Goal: Transaction & Acquisition: Purchase product/service

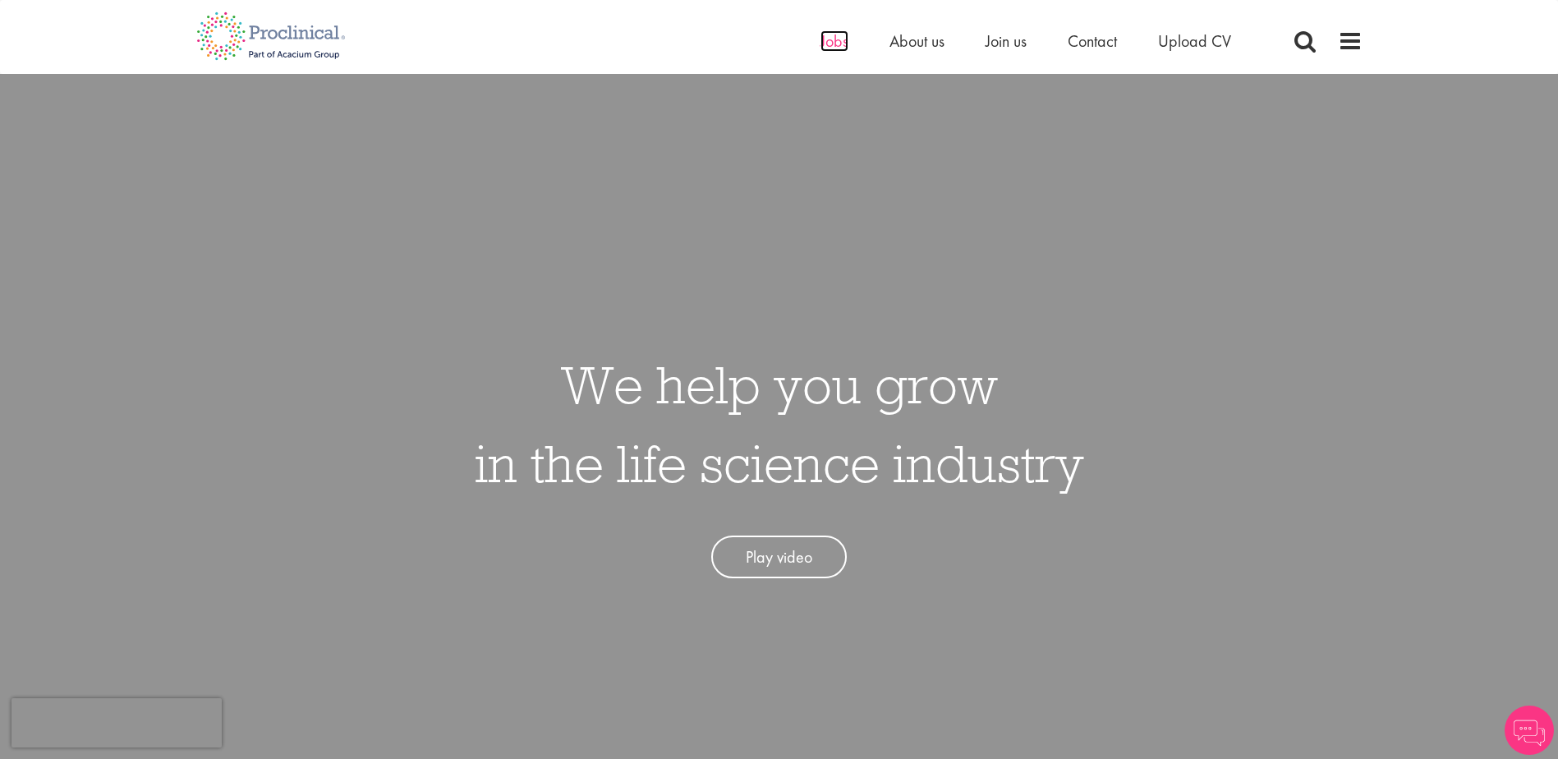
click at [828, 44] on span "Jobs" at bounding box center [834, 40] width 28 height 21
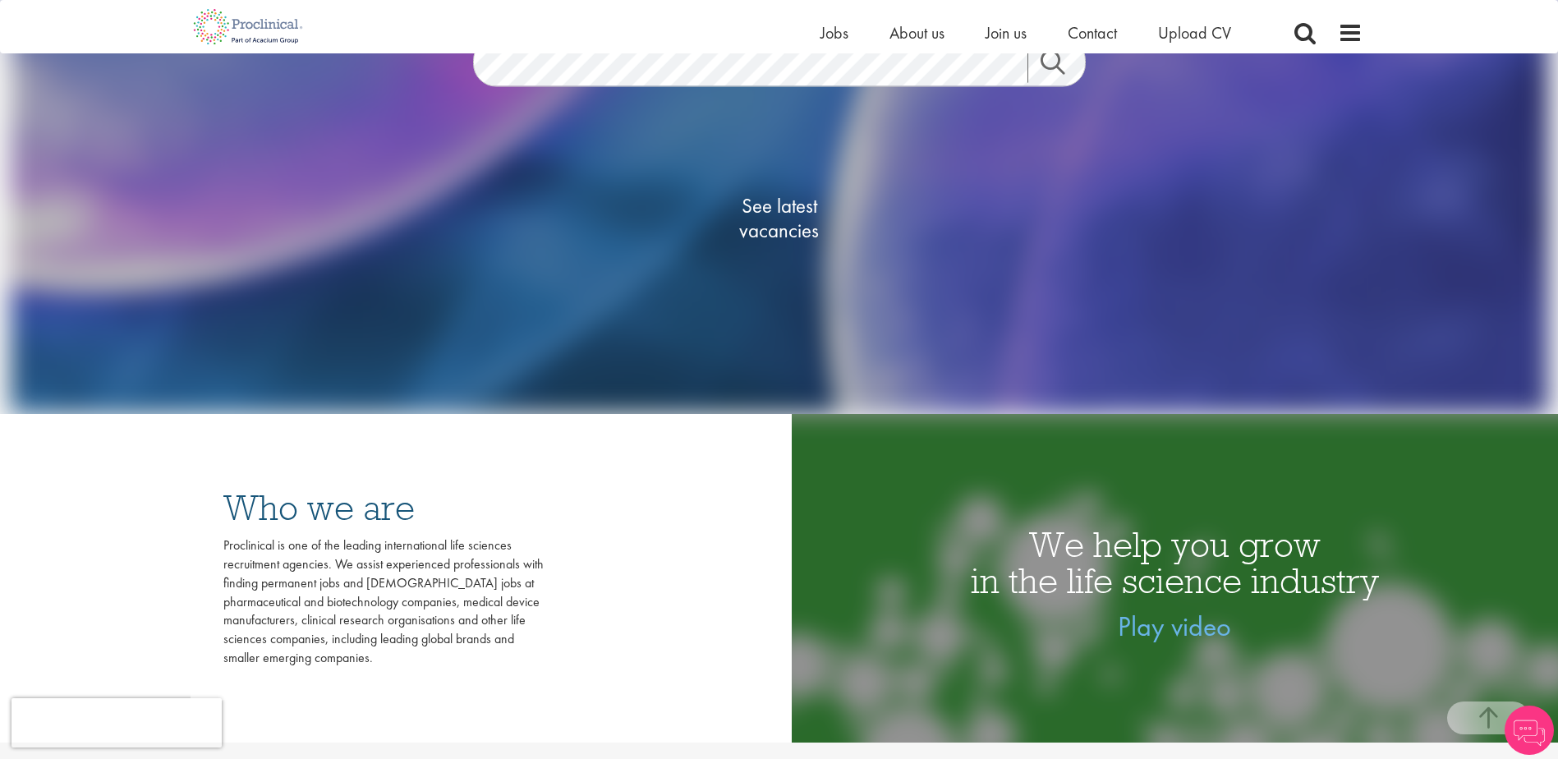
scroll to position [328, 0]
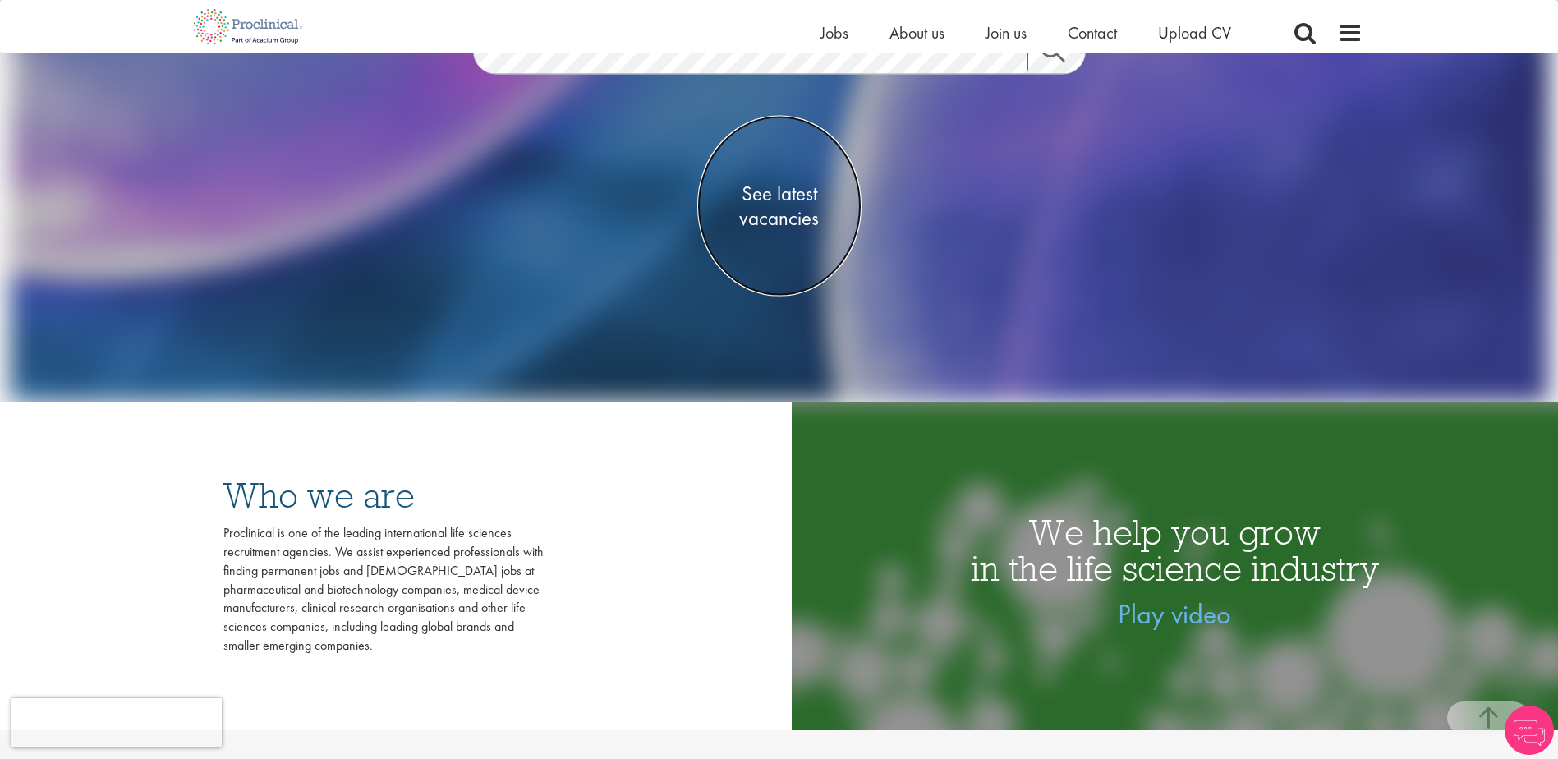
click at [787, 210] on span "See latest vacancies" at bounding box center [779, 205] width 164 height 49
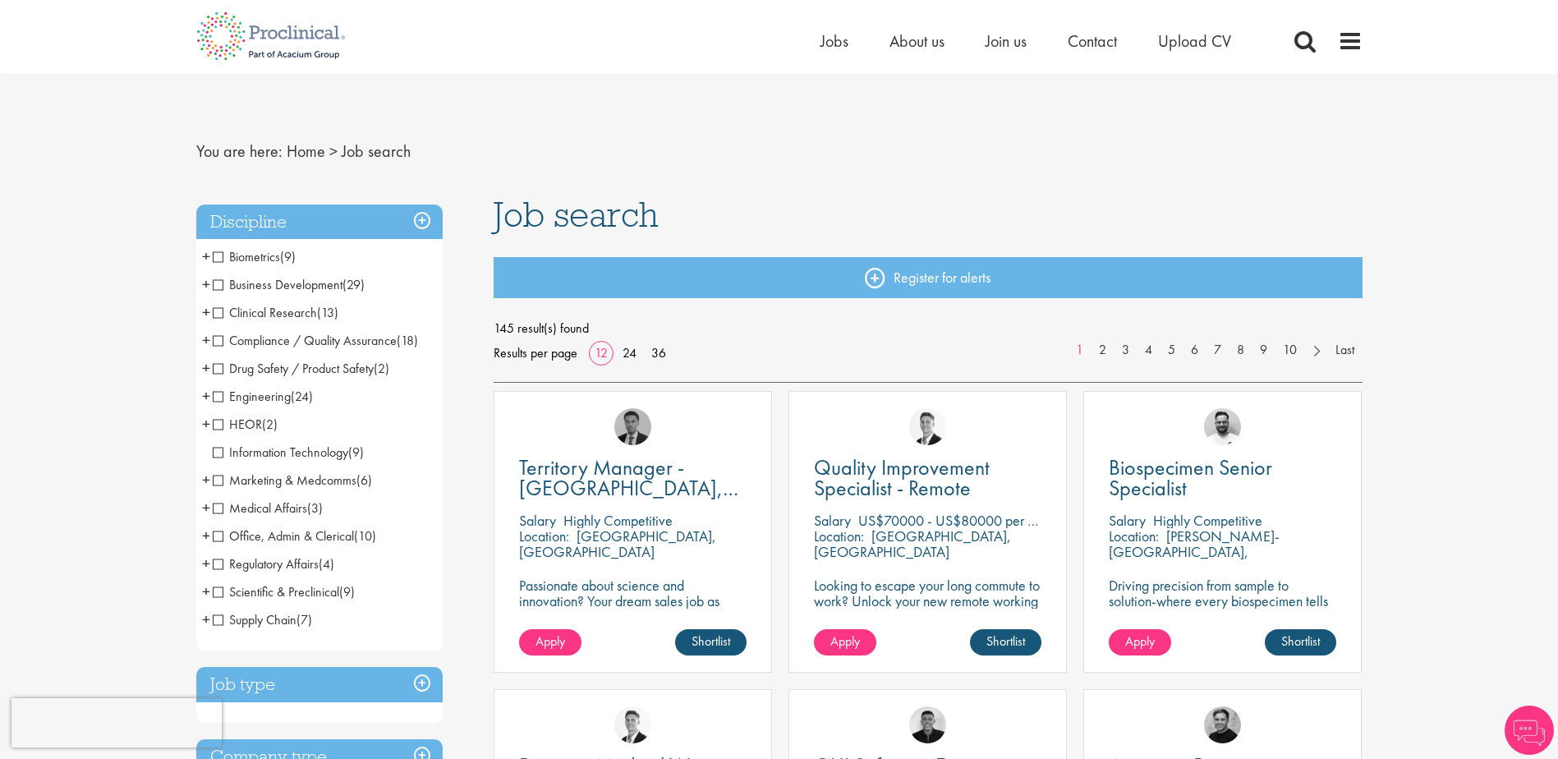
click at [211, 313] on li "Clinical Research (13) - + Clinical Research Associate (CRA) (2) Project/Study …" at bounding box center [319, 313] width 246 height 28
click at [218, 255] on span "Biometrics" at bounding box center [246, 256] width 67 height 17
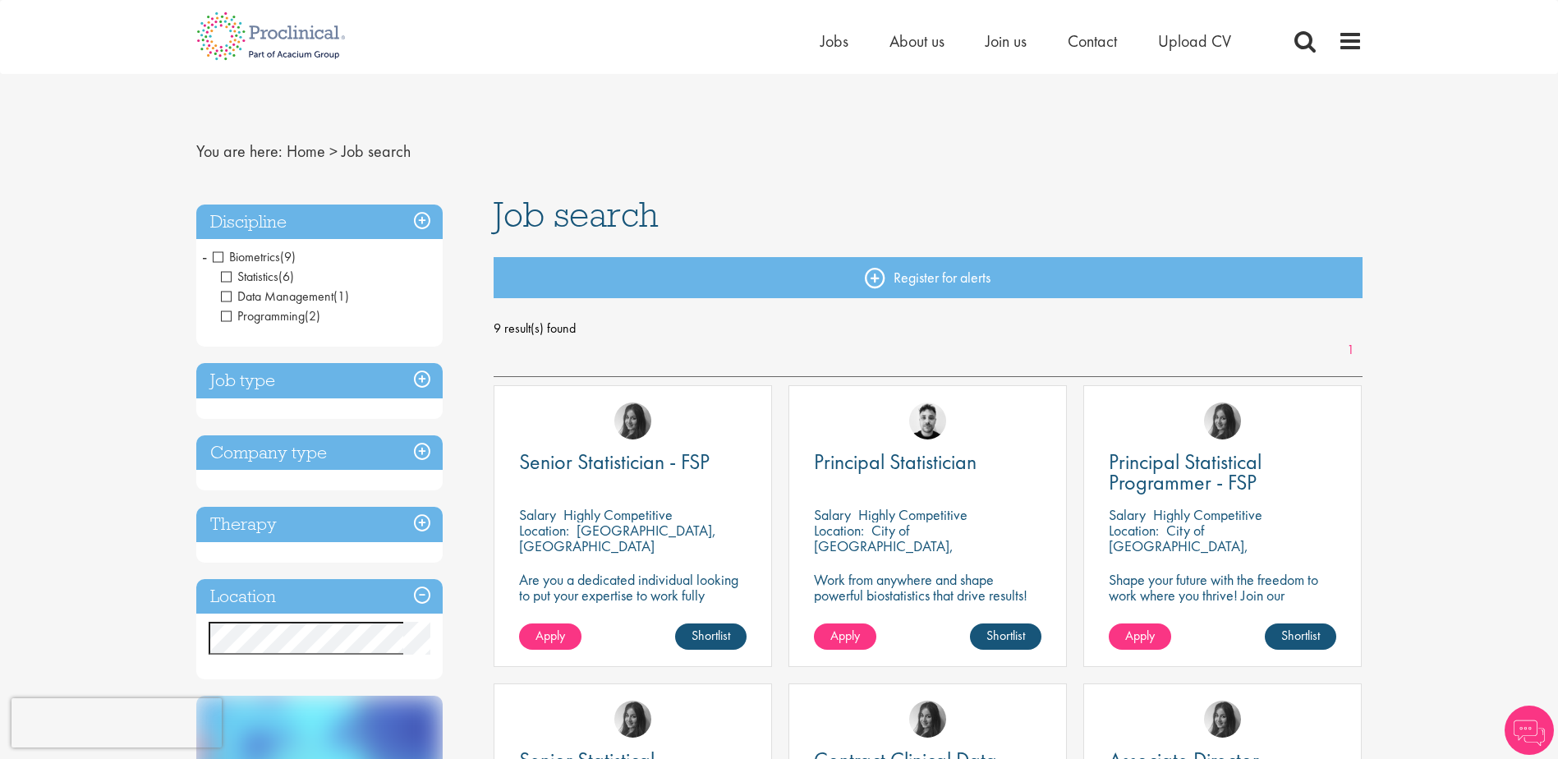
click at [227, 271] on span "Statistics" at bounding box center [249, 276] width 57 height 17
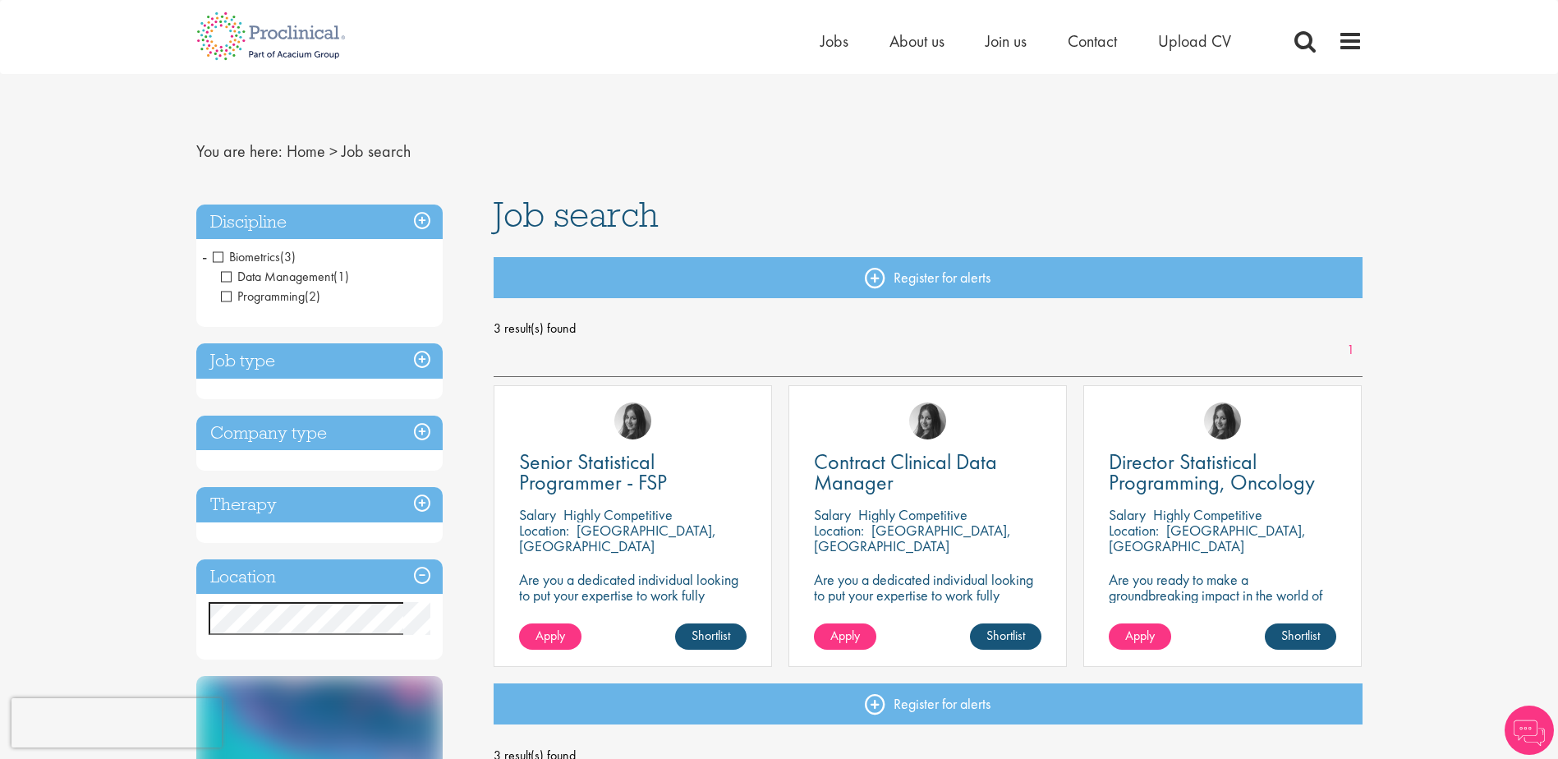
click at [228, 292] on span "Programming" at bounding box center [263, 295] width 84 height 17
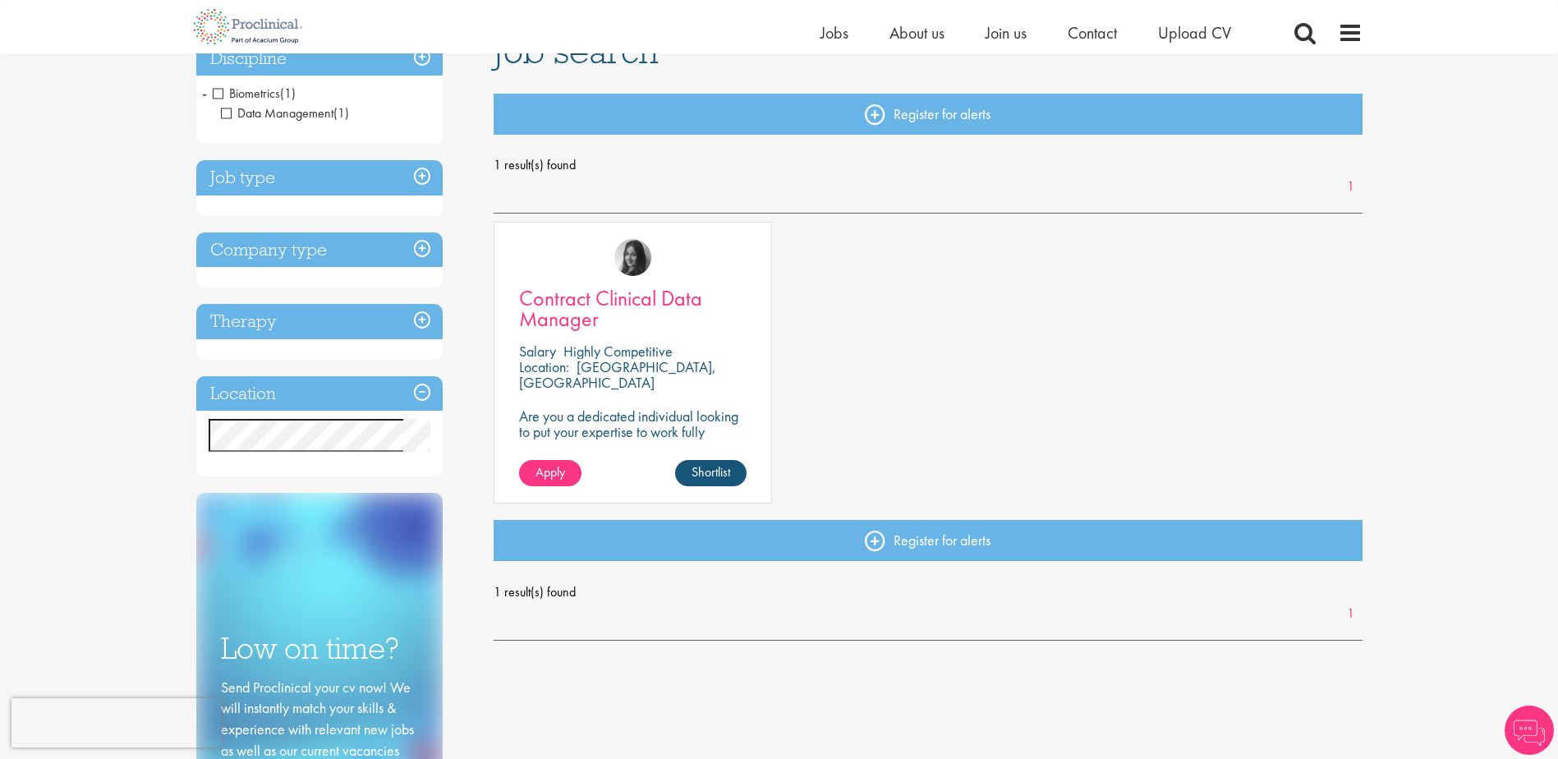
scroll to position [164, 0]
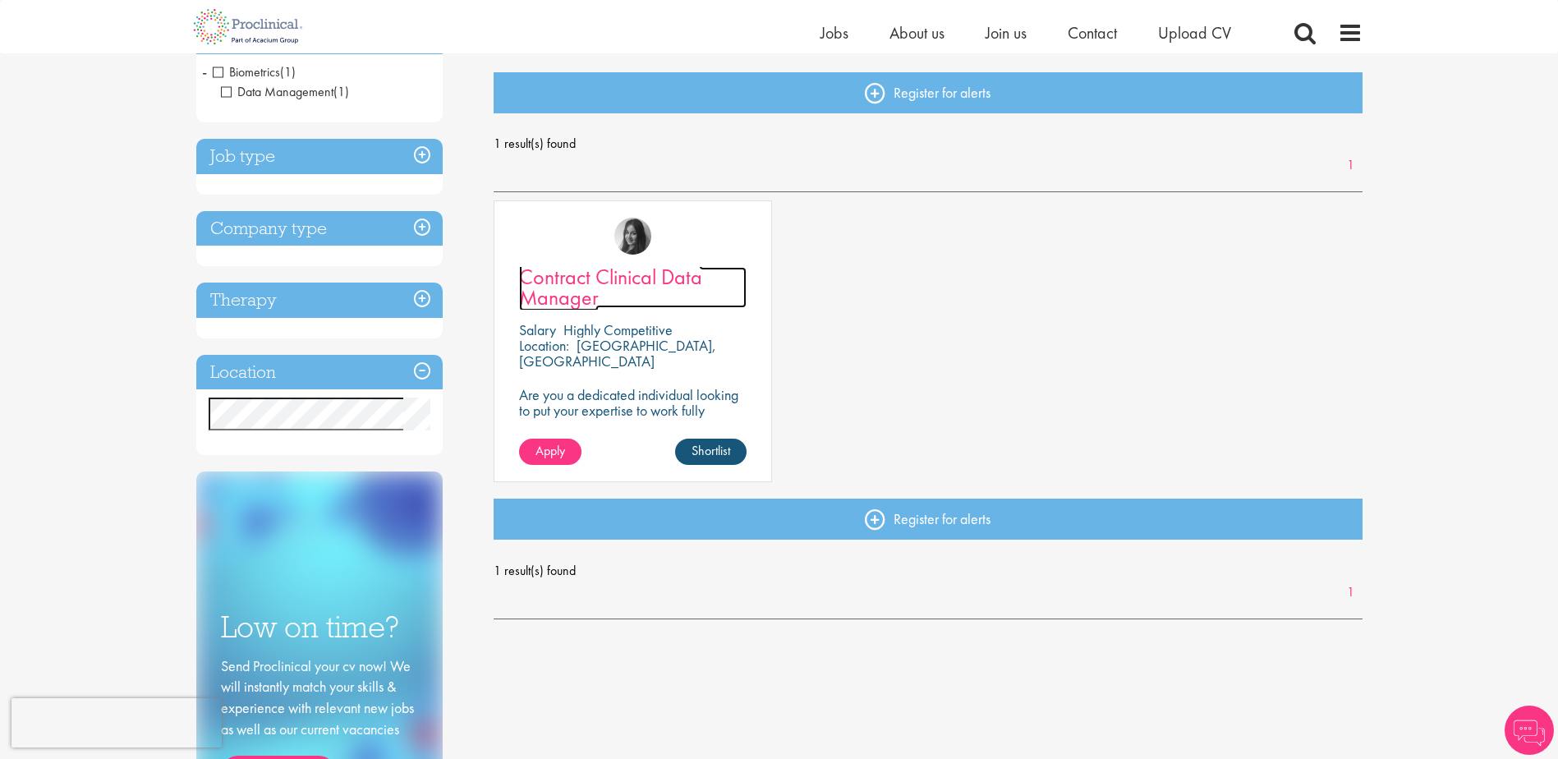
click at [597, 275] on span "Contract Clinical Data Manager" at bounding box center [610, 287] width 183 height 48
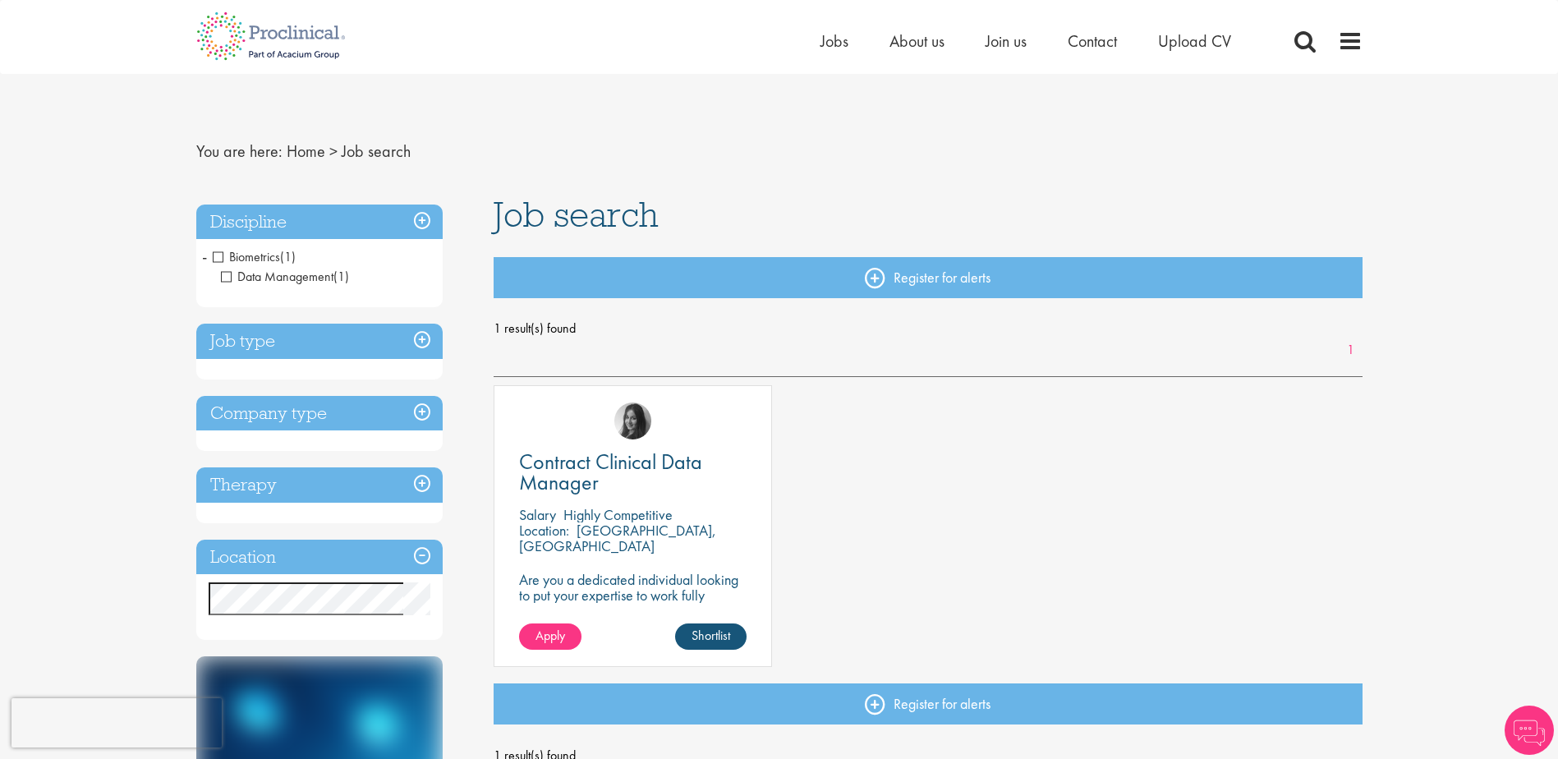
click at [222, 279] on span "Data Management" at bounding box center [277, 276] width 112 height 17
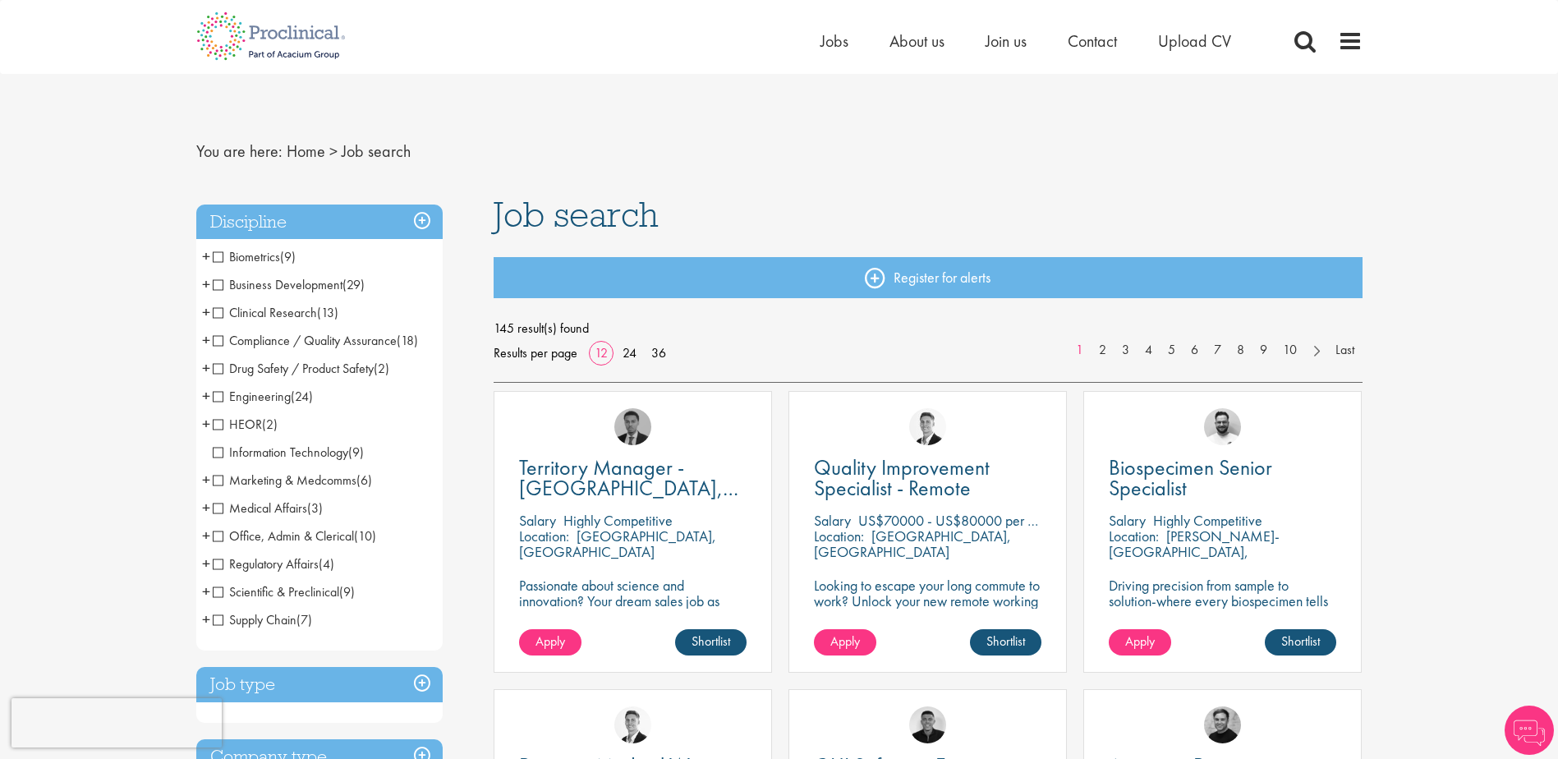
click at [220, 313] on span "Clinical Research" at bounding box center [265, 312] width 104 height 17
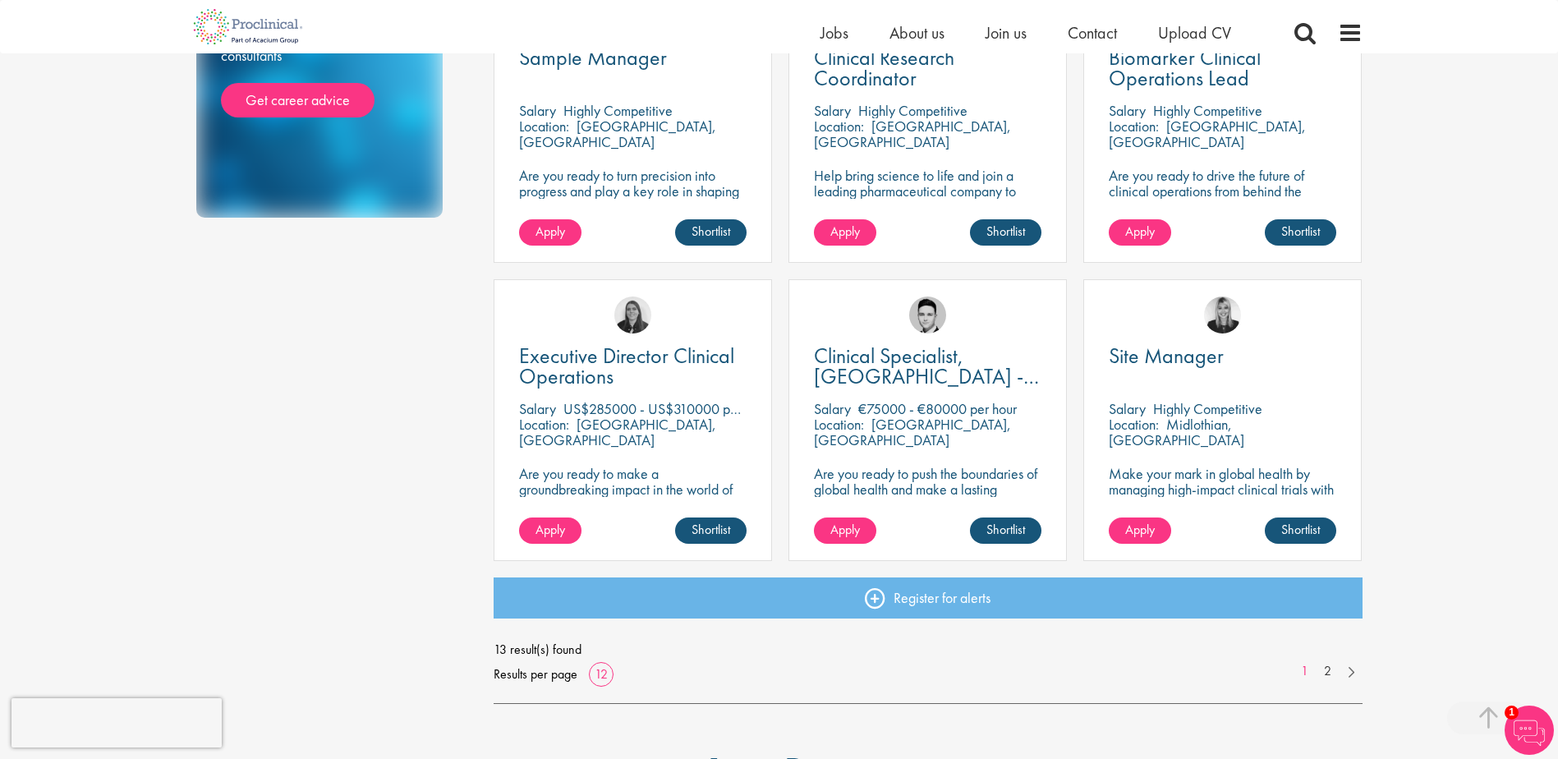
scroll to position [1067, 0]
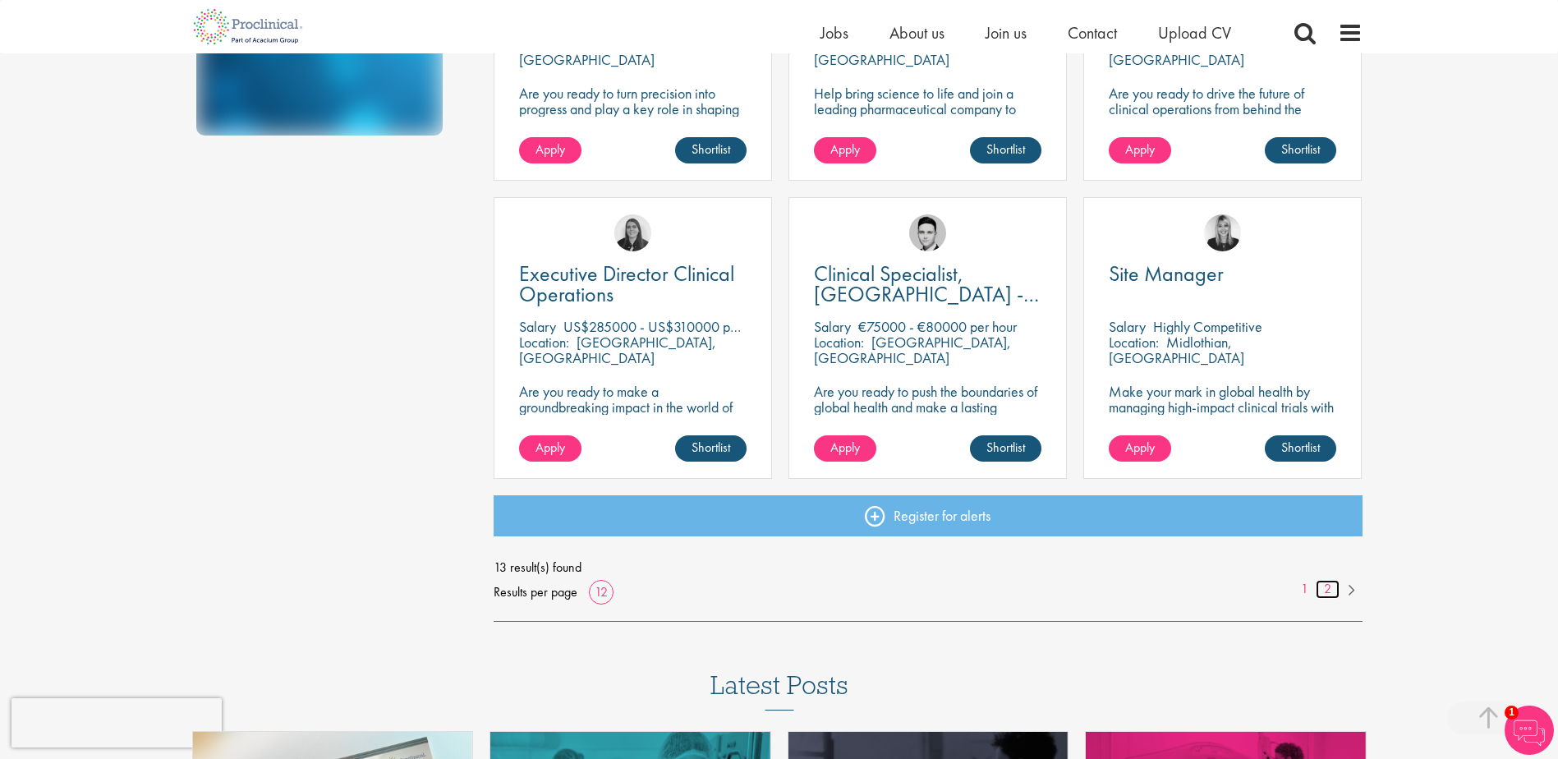
click at [1332, 590] on link "2" at bounding box center [1327, 589] width 24 height 19
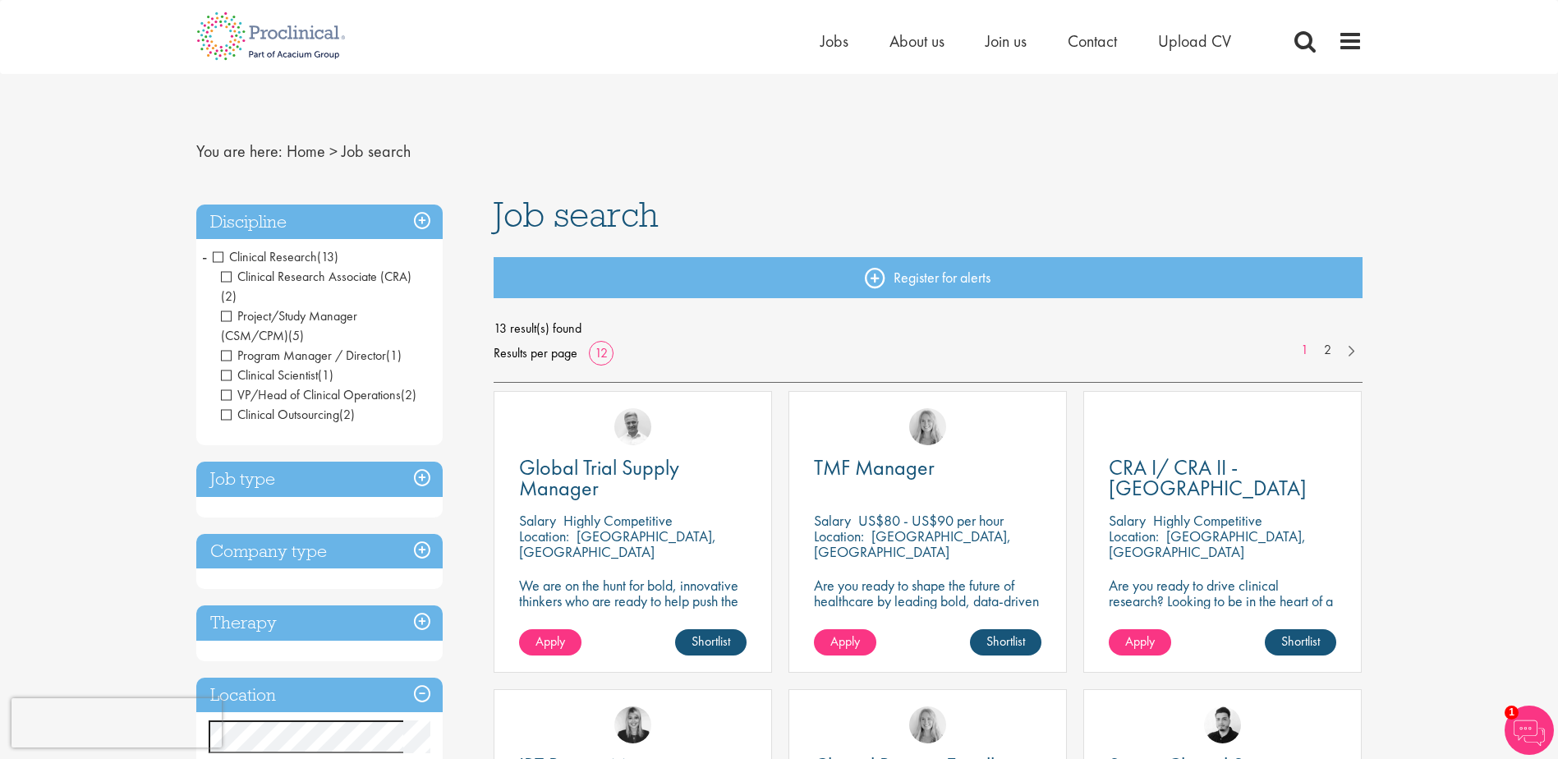
click at [253, 254] on span "Clinical Research" at bounding box center [265, 256] width 104 height 17
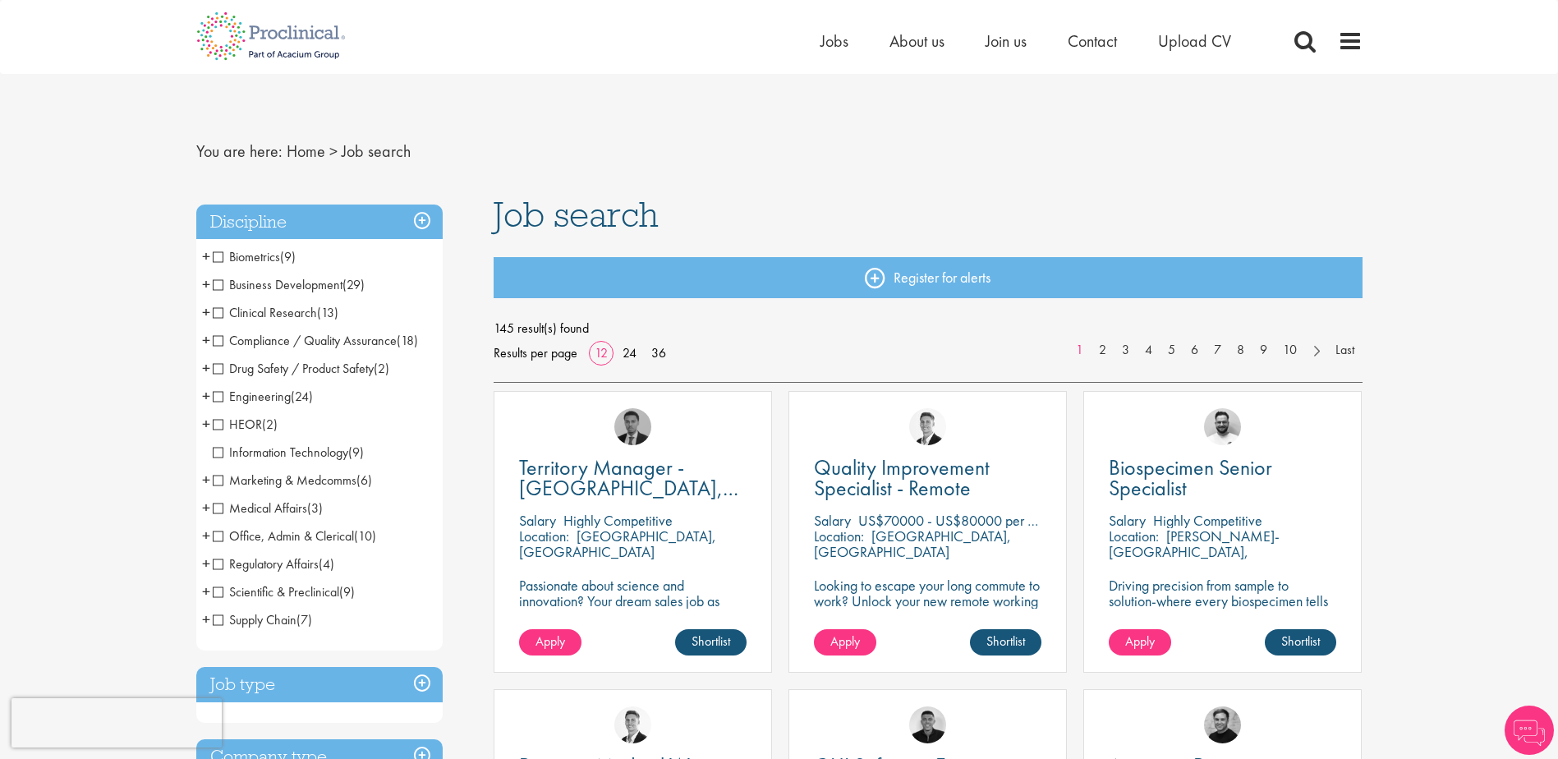
click at [267, 535] on span "Office, Admin & Clerical" at bounding box center [283, 535] width 141 height 17
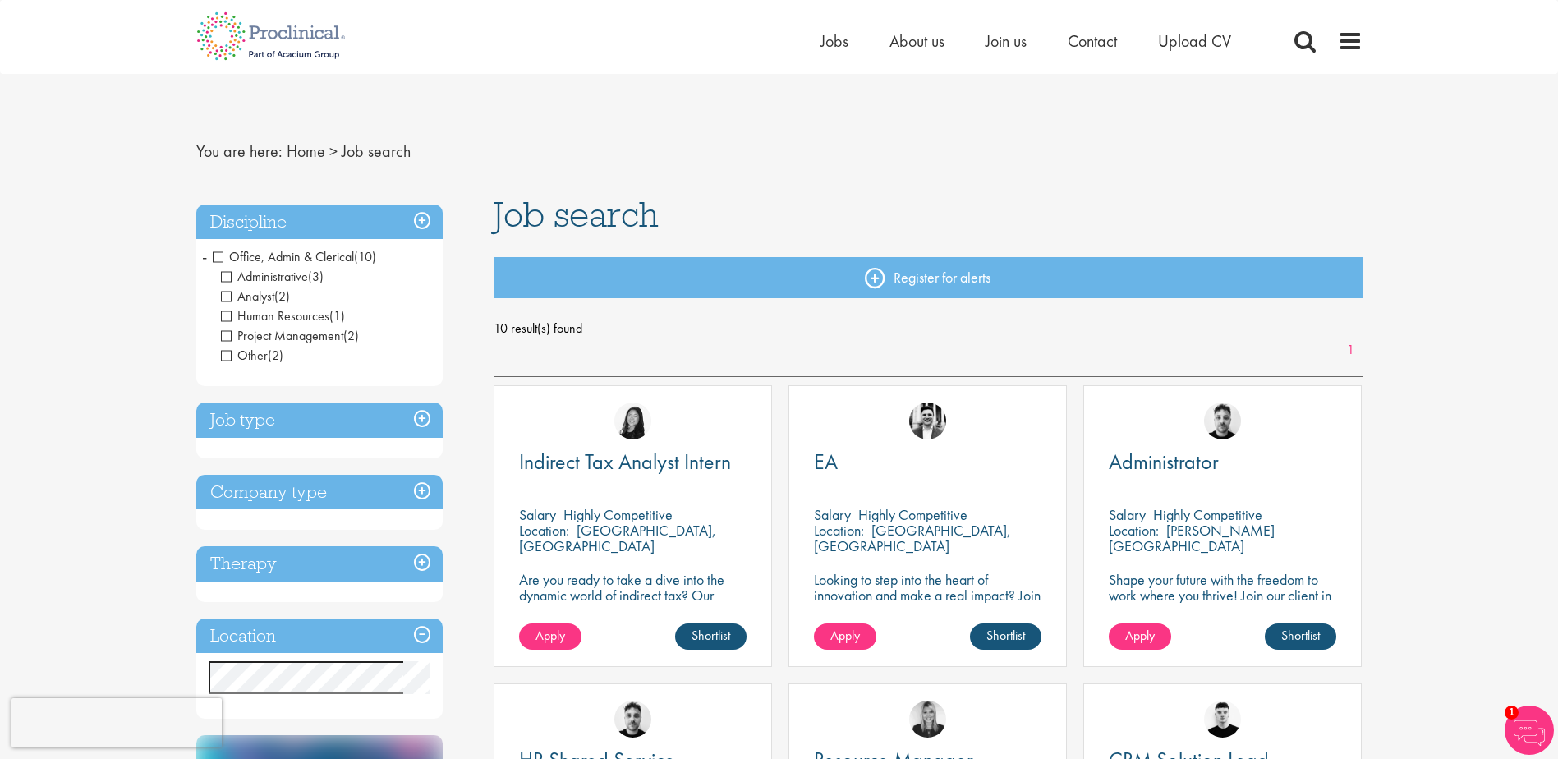
click at [213, 255] on span "Office, Admin & Clerical" at bounding box center [283, 256] width 141 height 17
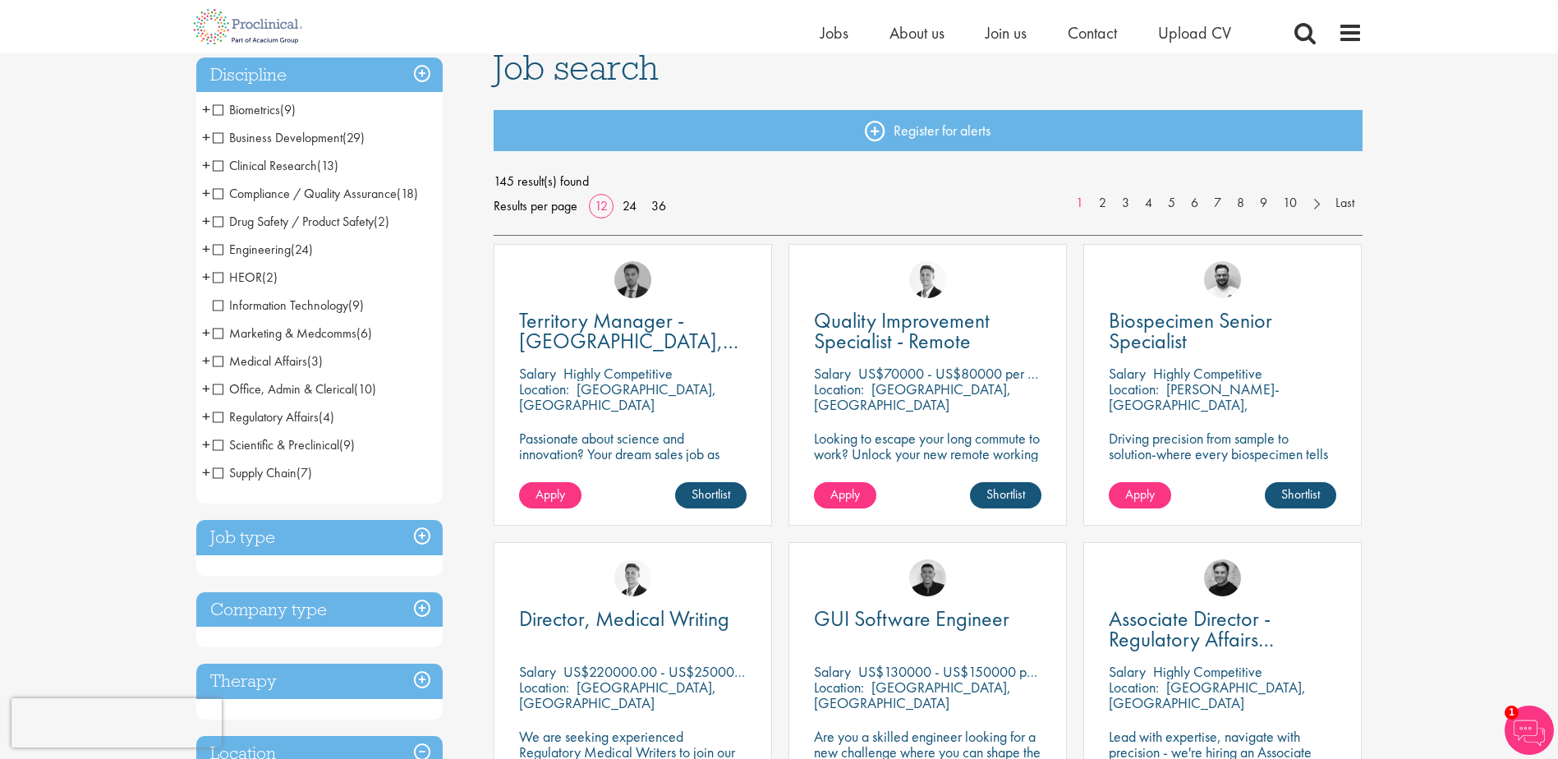
scroll to position [164, 0]
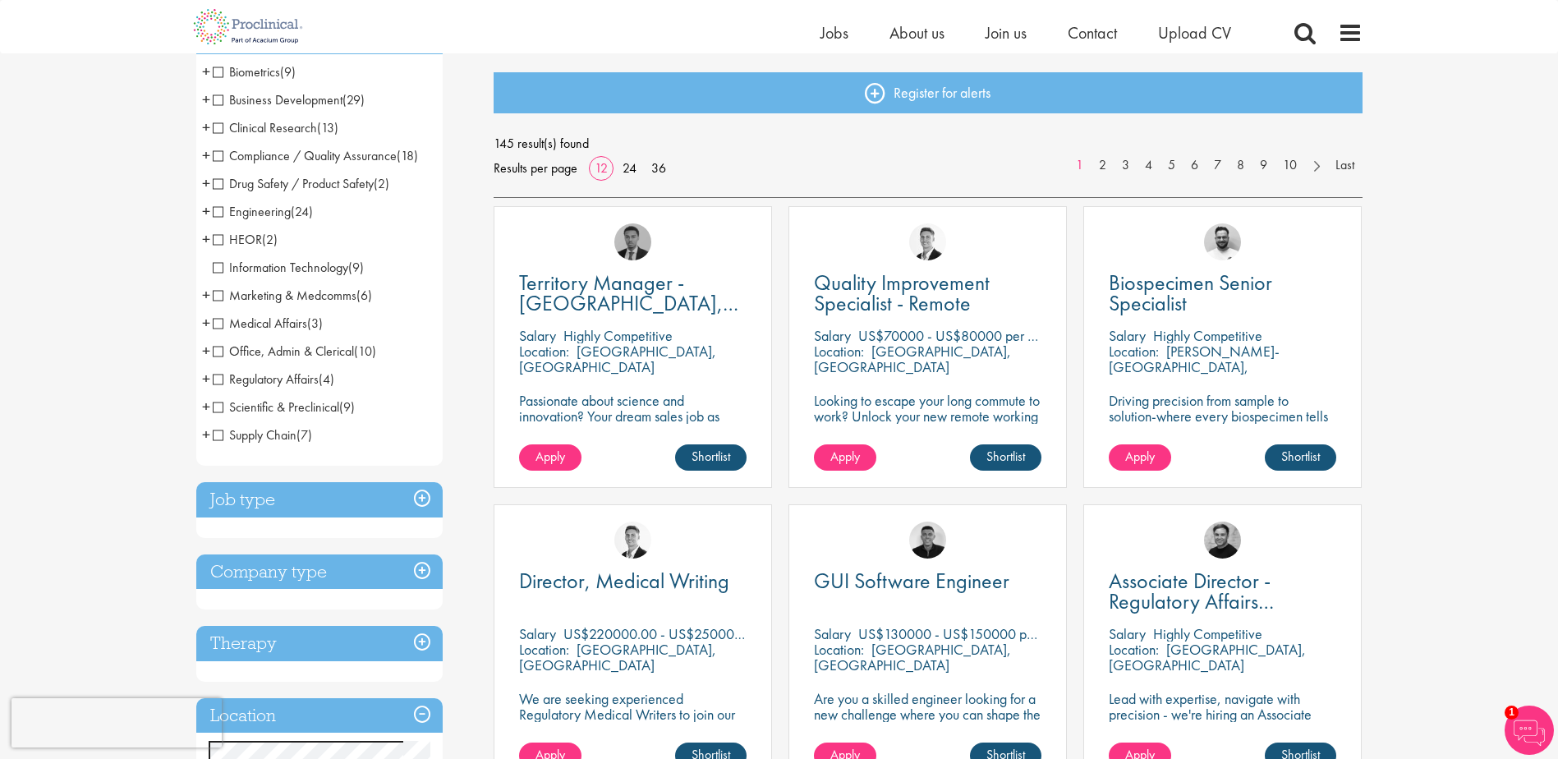
click at [219, 378] on span "Regulatory Affairs" at bounding box center [266, 378] width 106 height 17
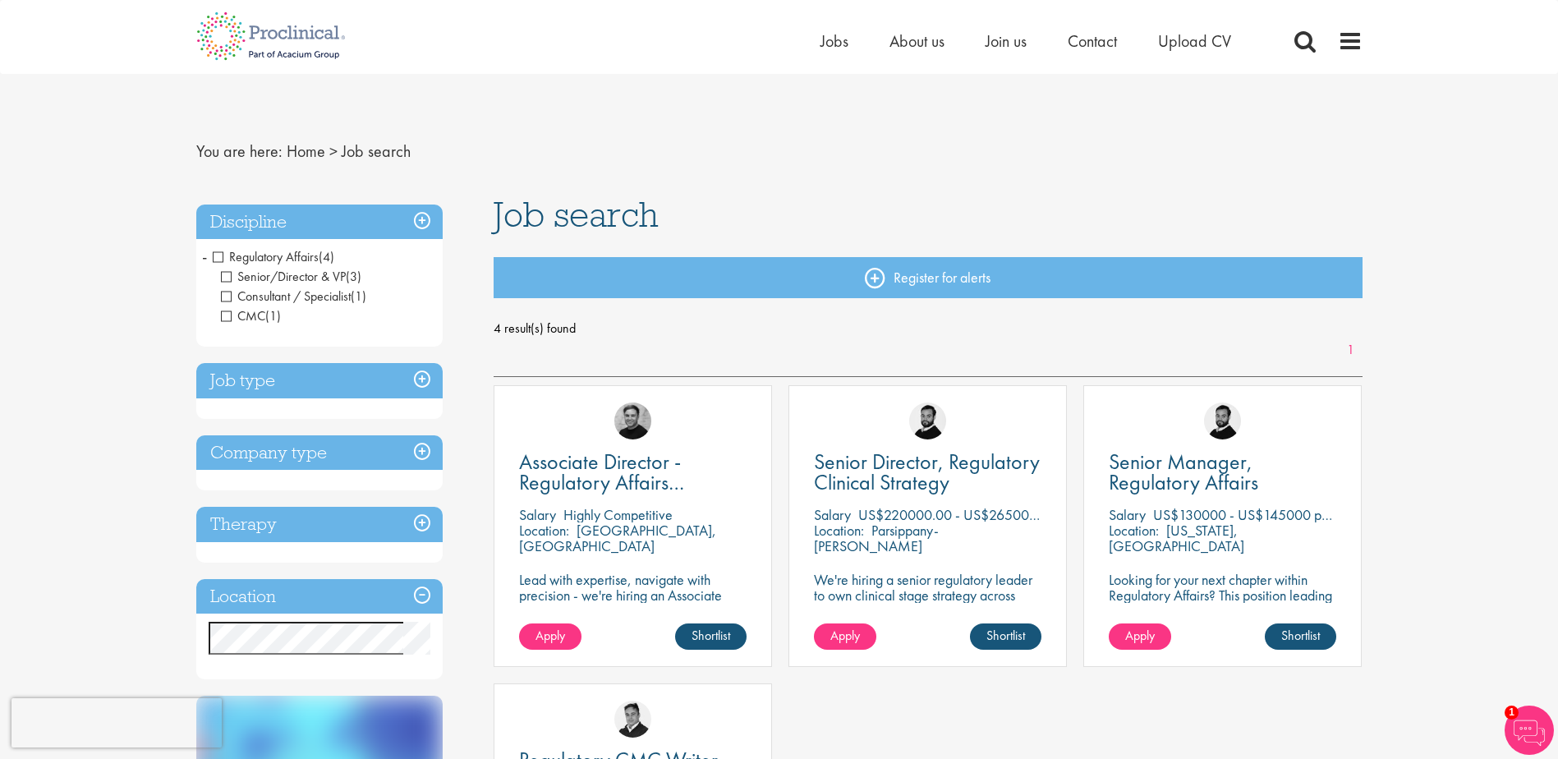
click at [218, 256] on span "Regulatory Affairs" at bounding box center [266, 256] width 106 height 17
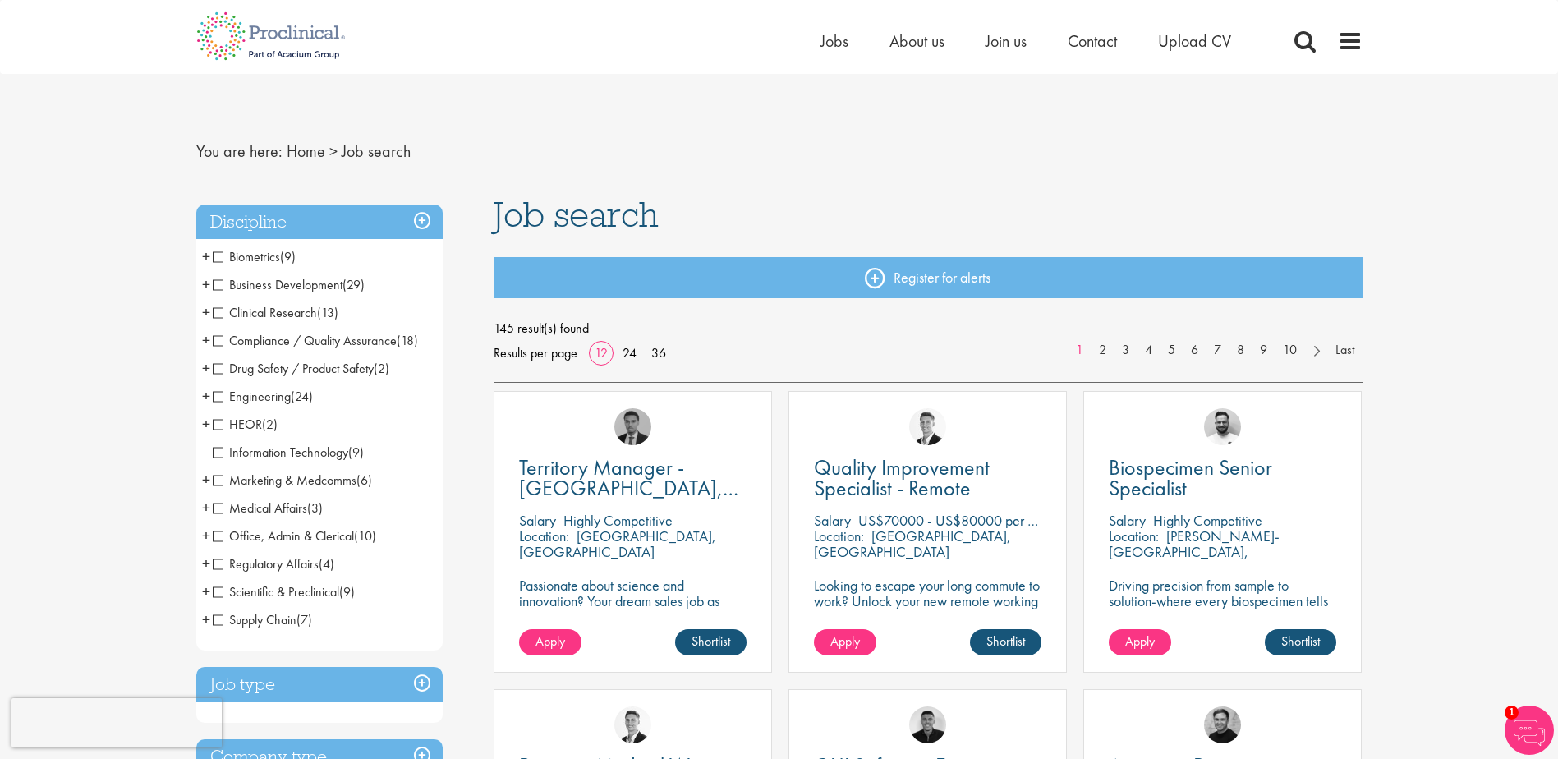
click at [217, 282] on span "Business Development" at bounding box center [278, 284] width 130 height 17
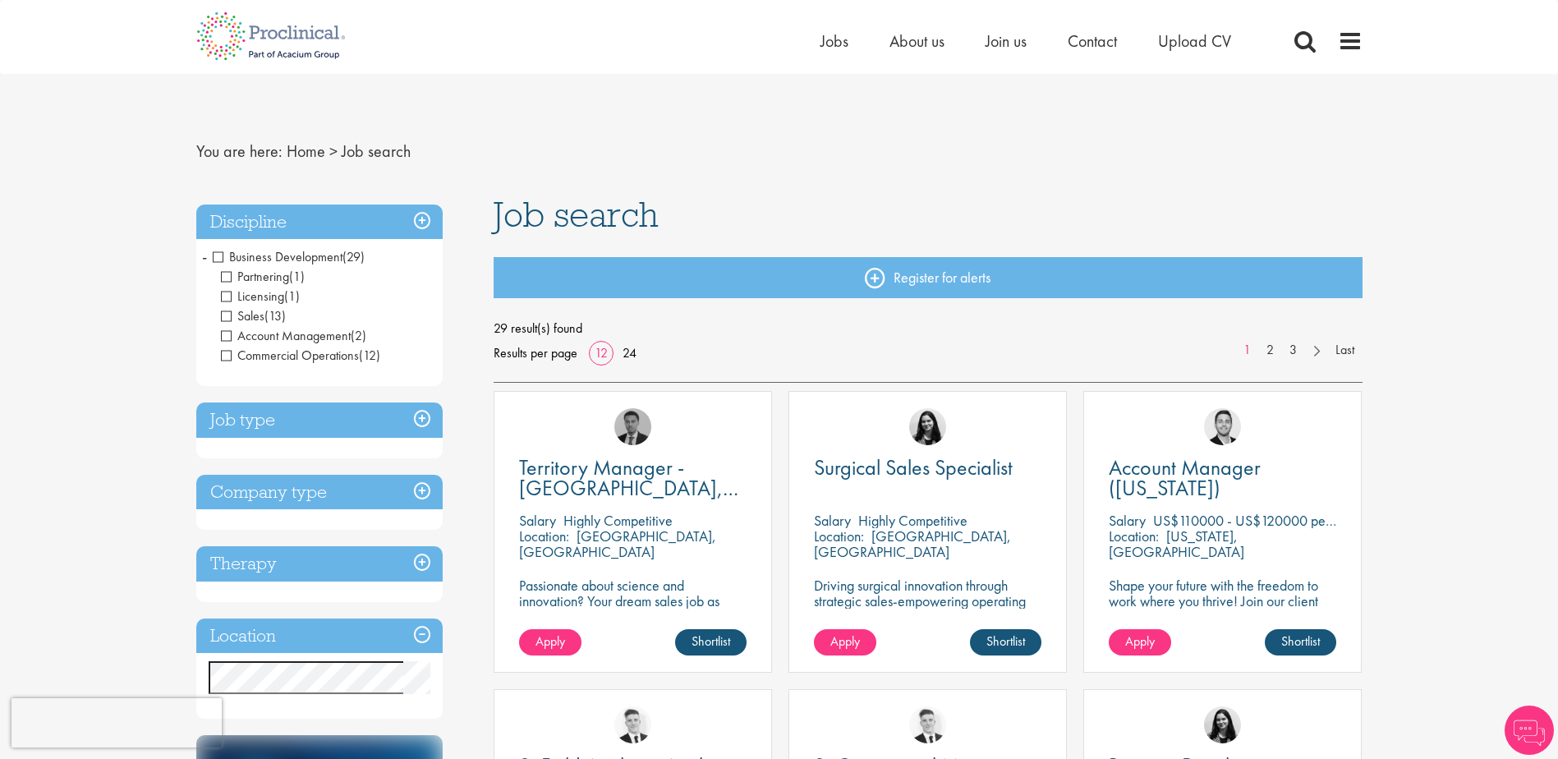
click at [218, 255] on span "Business Development" at bounding box center [278, 256] width 130 height 17
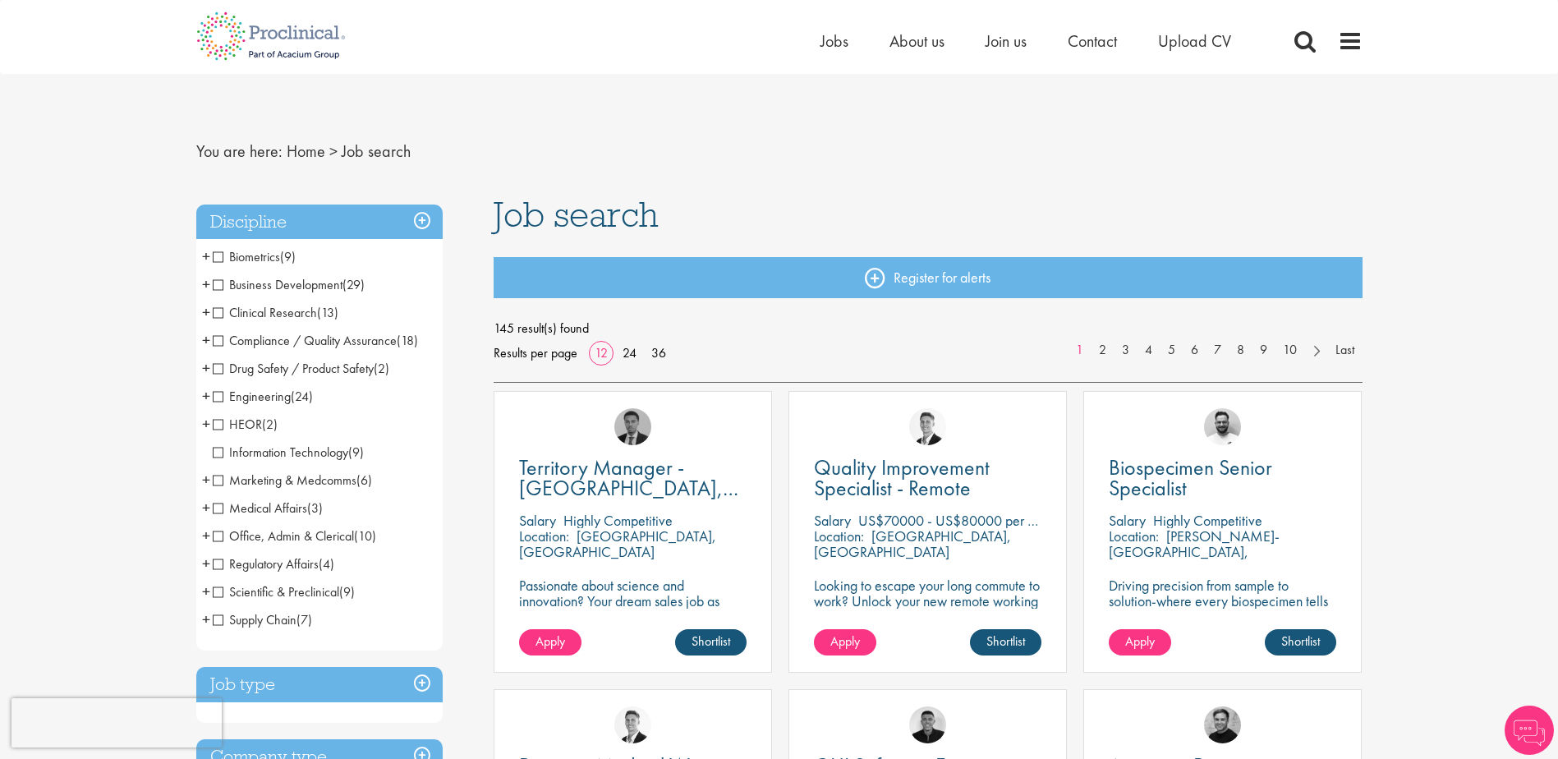
click at [216, 255] on span "Biometrics" at bounding box center [246, 256] width 67 height 17
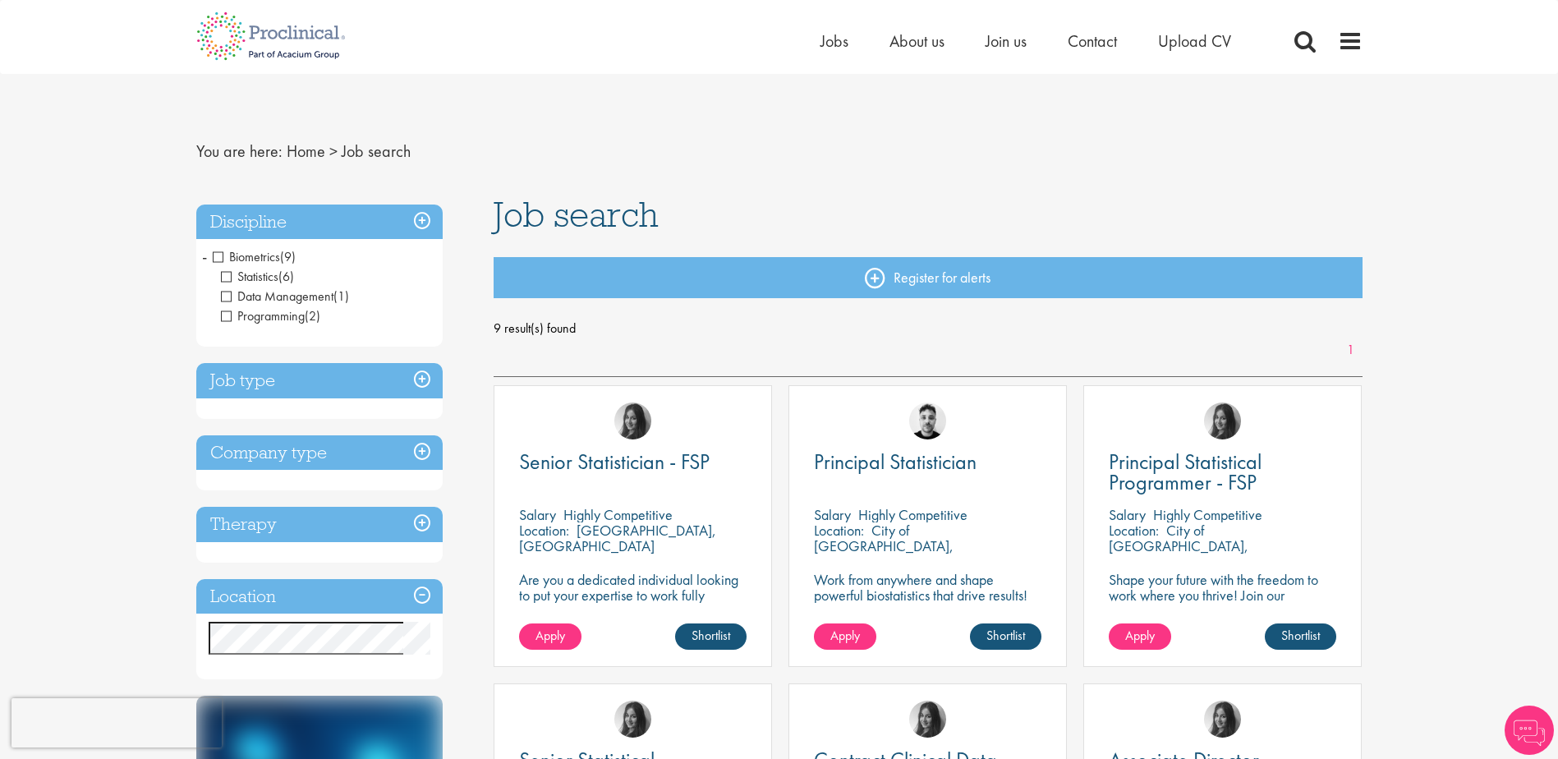
click at [223, 316] on span "Programming" at bounding box center [263, 315] width 84 height 17
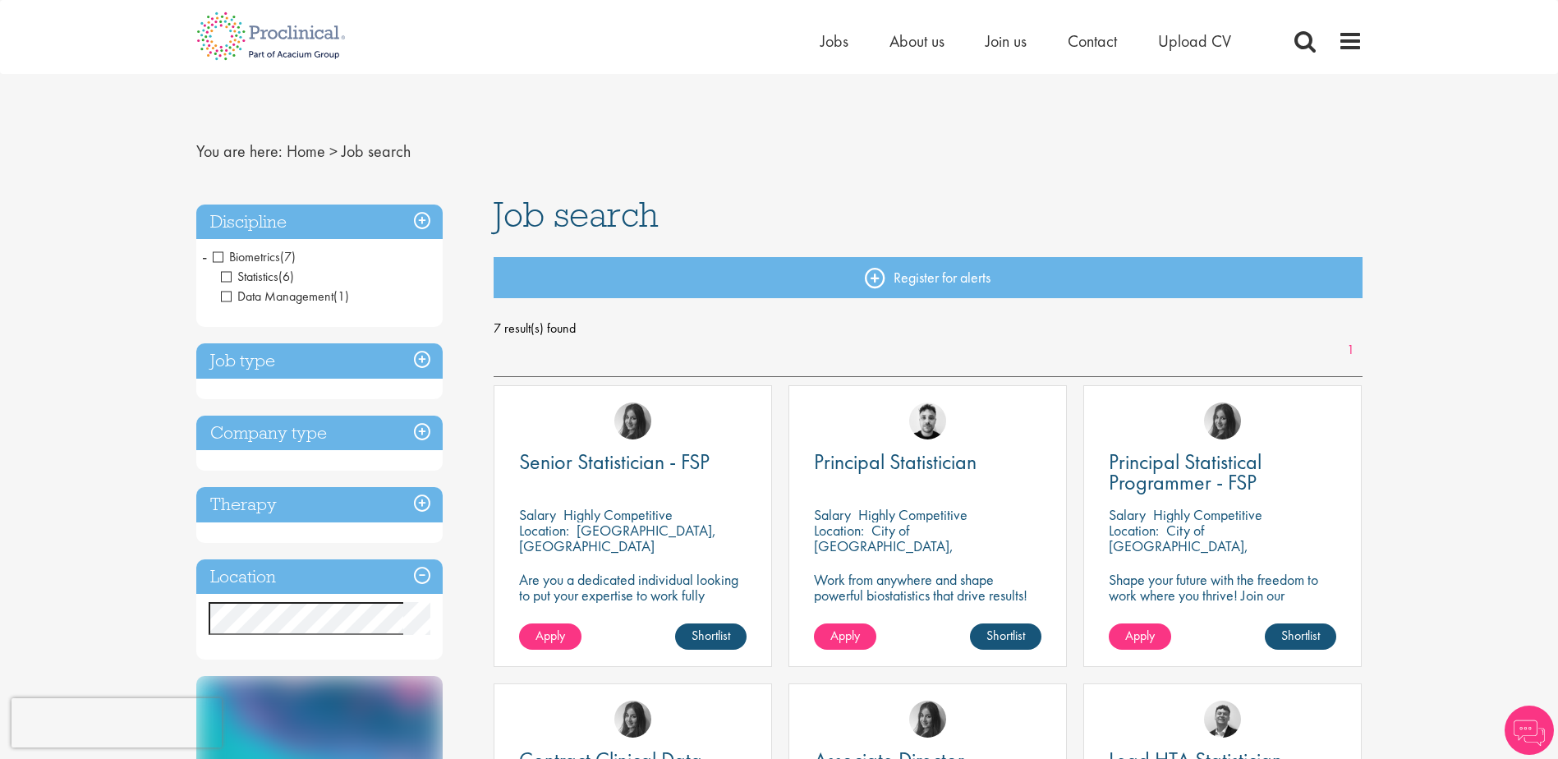
click at [224, 278] on span "Statistics" at bounding box center [249, 276] width 57 height 17
